Goal: Task Accomplishment & Management: Manage account settings

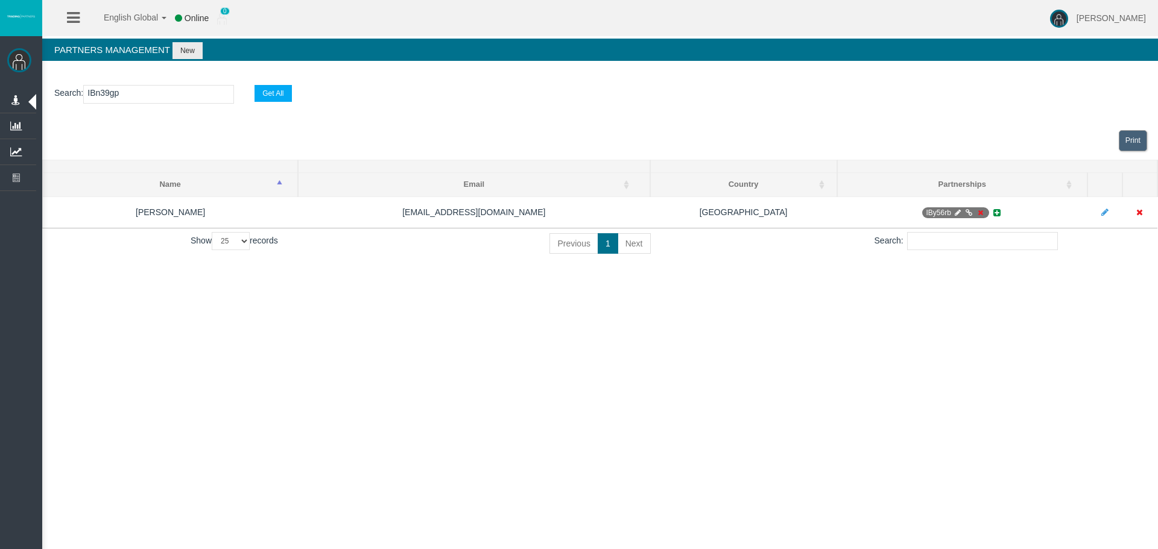
select select "25"
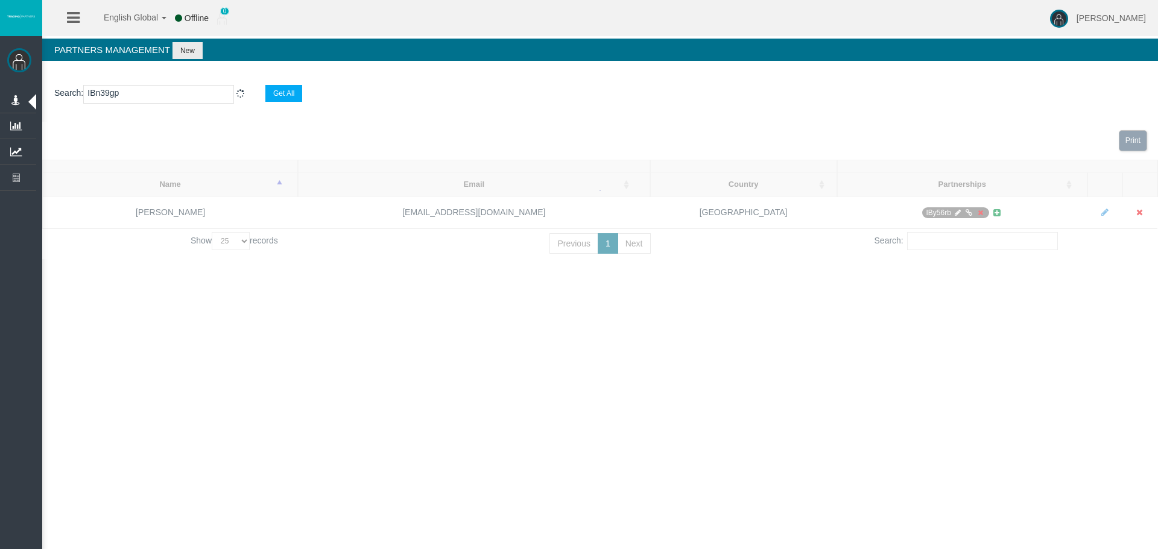
type input "IBn39gp"
select select "25"
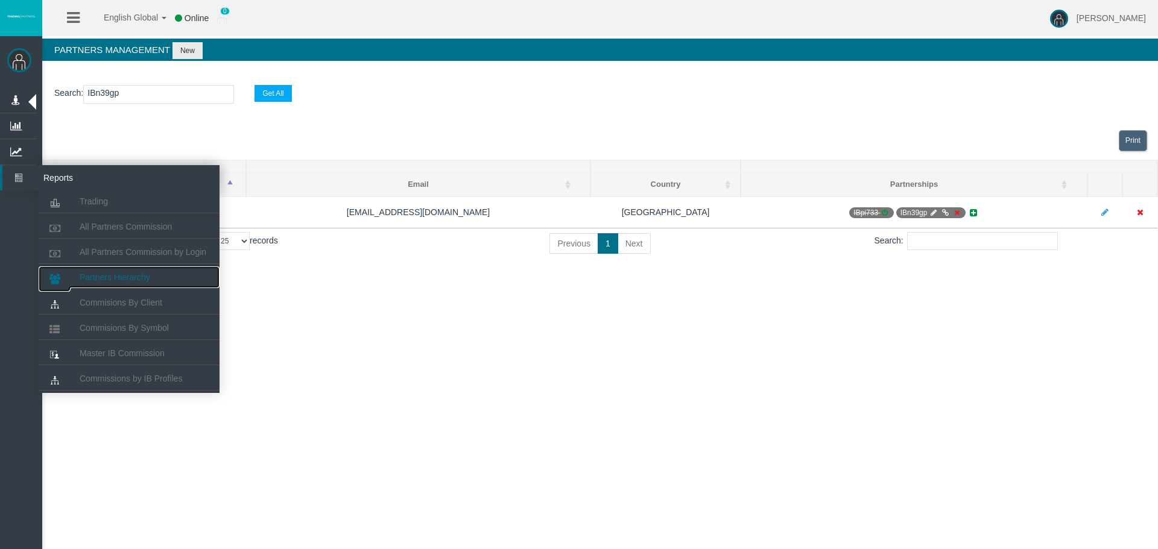
click at [111, 277] on span "Partners Hierarchy" at bounding box center [115, 278] width 71 height 10
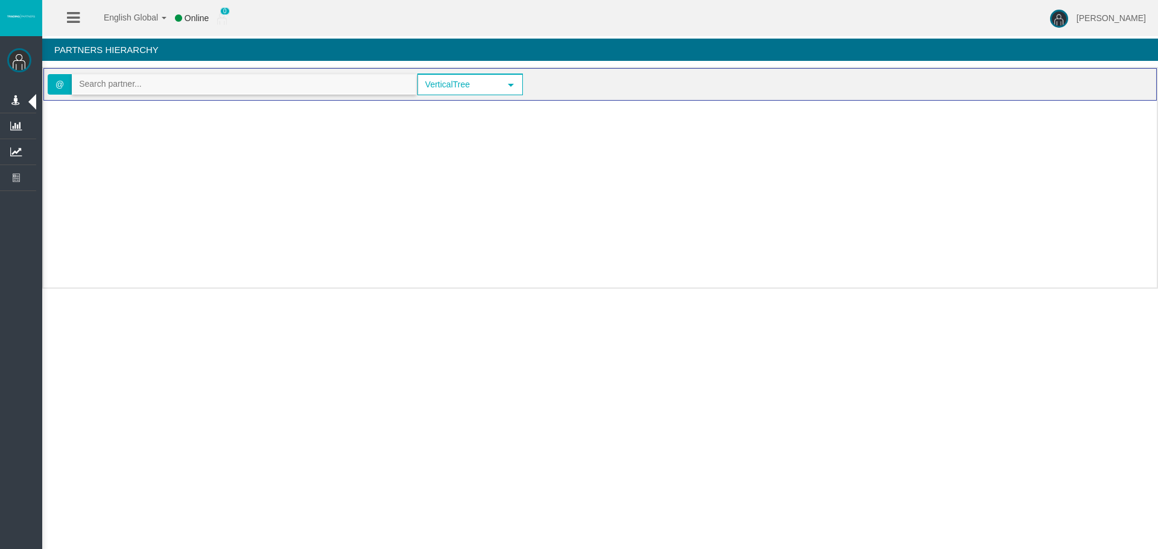
click at [141, 83] on input "text" at bounding box center [243, 84] width 343 height 19
paste input "IBn39gp"
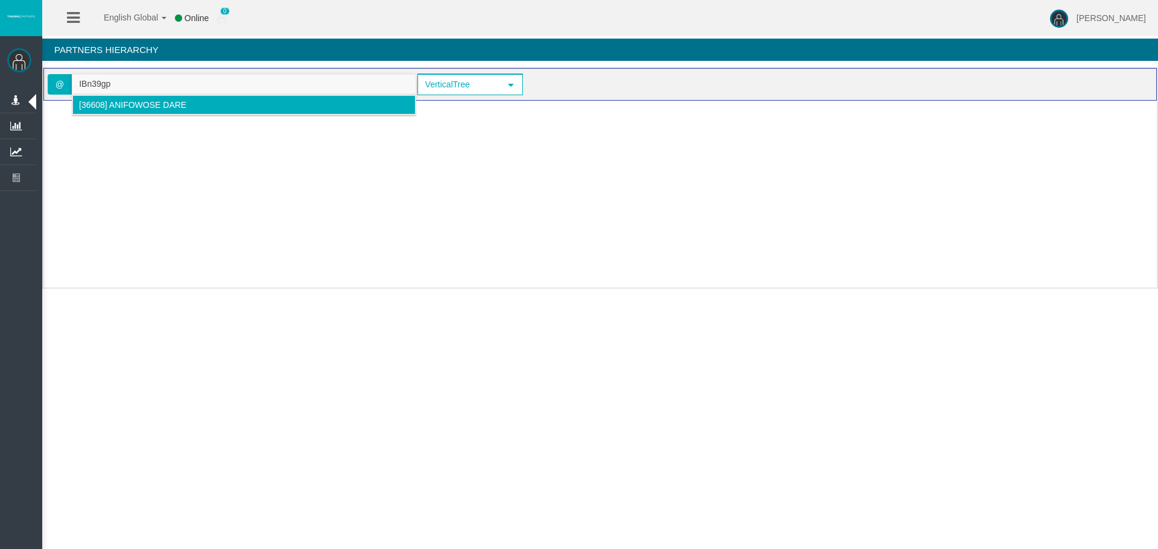
click at [134, 100] on span "[36608] Anifowose Dare" at bounding box center [132, 105] width 107 height 10
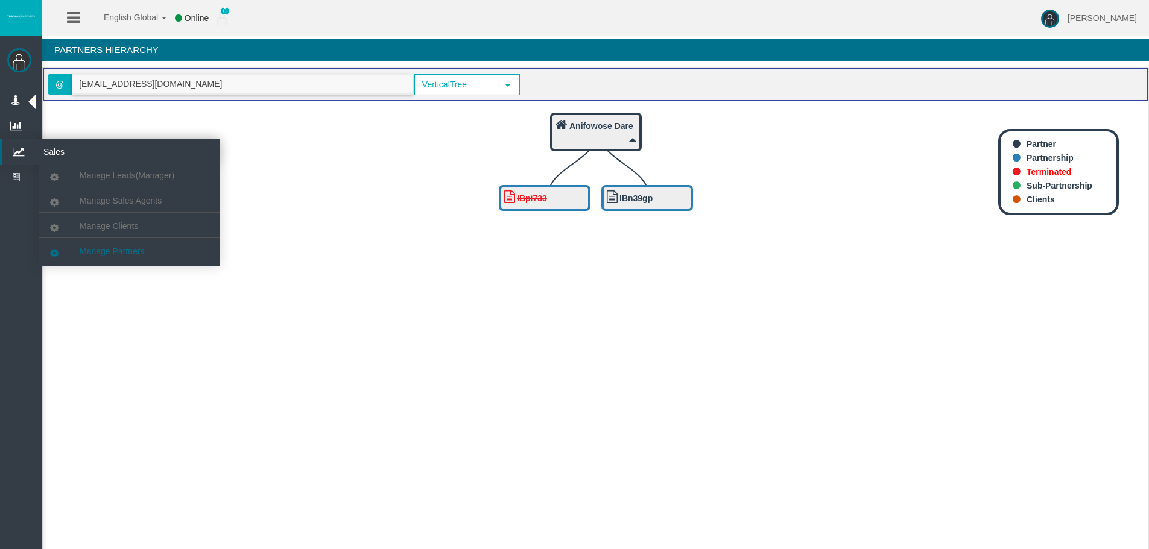
type input "[EMAIL_ADDRESS][DOMAIN_NAME]"
click at [104, 260] on link "Manage Partners" at bounding box center [129, 252] width 181 height 22
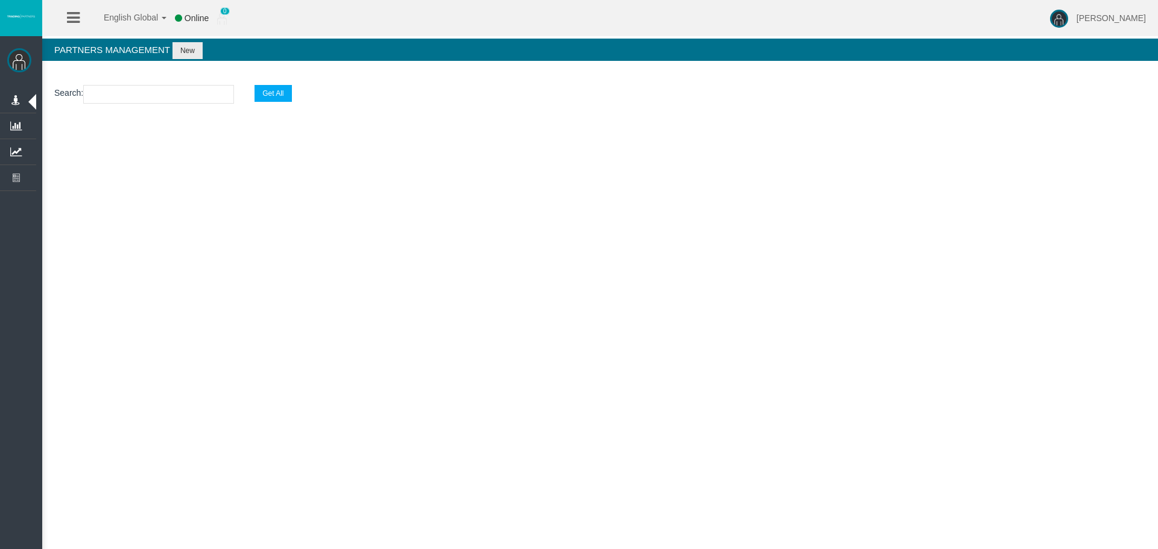
click at [140, 95] on input "text" at bounding box center [158, 94] width 151 height 19
paste input "IBn39gp"
type input "IBn39gp"
select select "25"
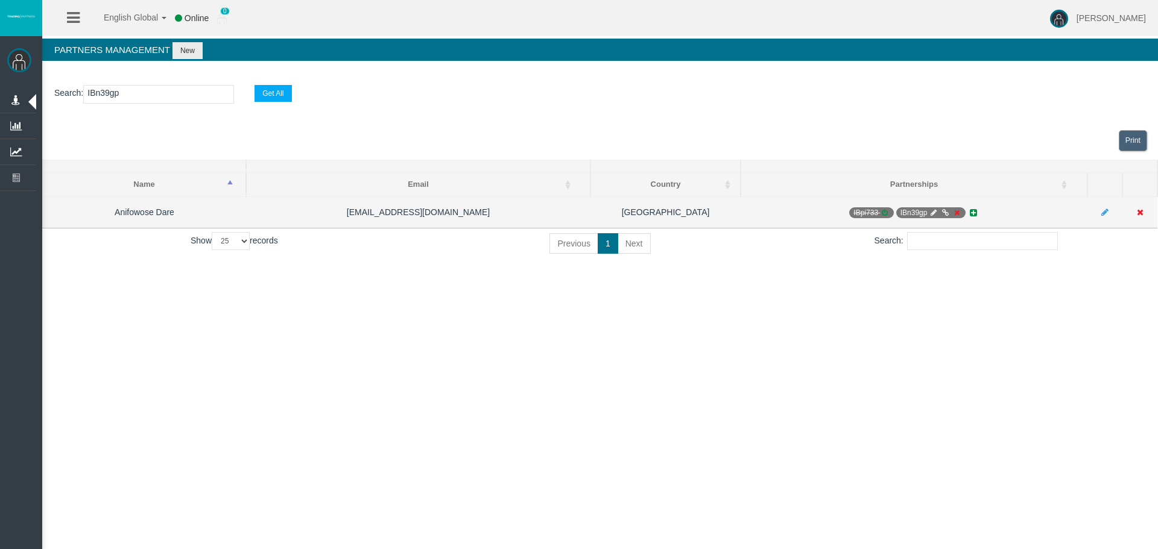
type input "IBn39gp"
click at [956, 213] on icon at bounding box center [956, 212] width 9 height 7
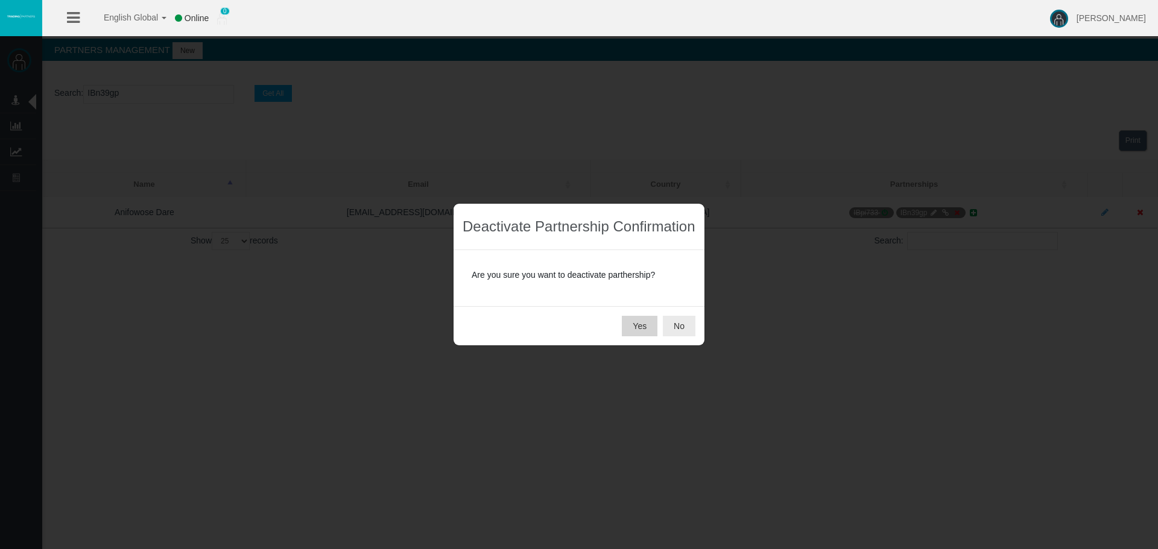
click at [630, 325] on button "Yes" at bounding box center [640, 326] width 36 height 21
